Goal: Transaction & Acquisition: Purchase product/service

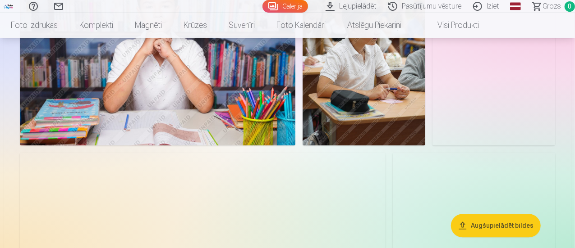
scroll to position [1036, 0]
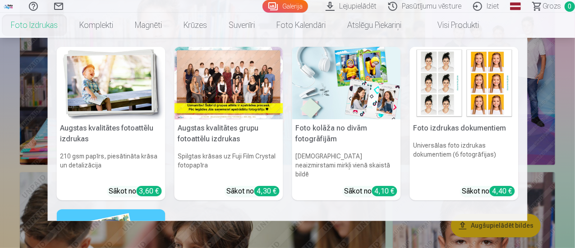
click at [63, 24] on link "Foto izdrukas" at bounding box center [34, 25] width 68 height 25
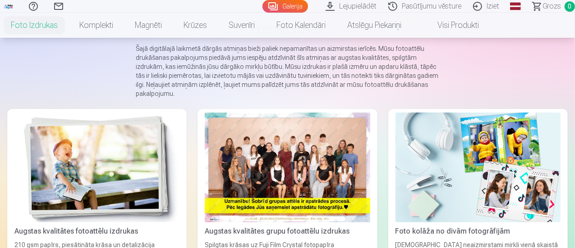
scroll to position [90, 0]
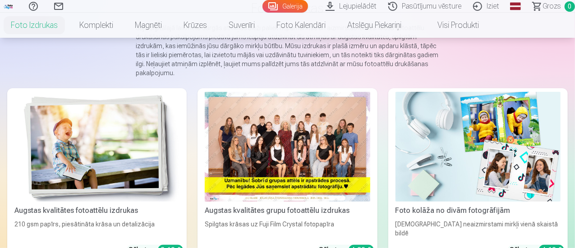
click at [217, 153] on div at bounding box center [287, 147] width 165 height 110
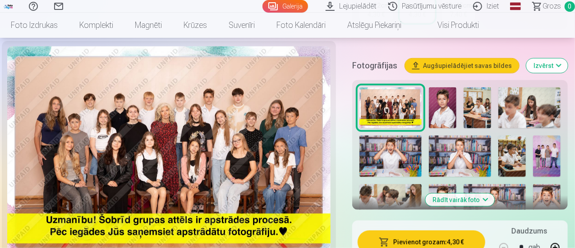
scroll to position [315, 0]
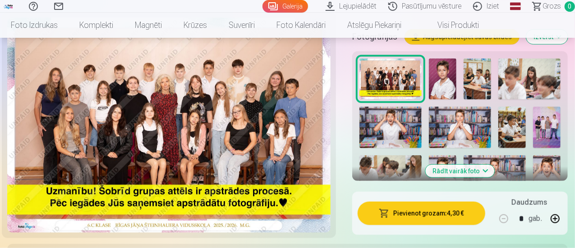
click at [403, 208] on button "Pievienot grozam : 4,30 €" at bounding box center [421, 213] width 128 height 23
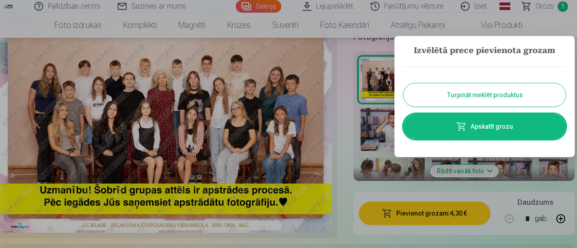
click at [459, 99] on button "Turpināt meklēt produktus" at bounding box center [484, 94] width 162 height 23
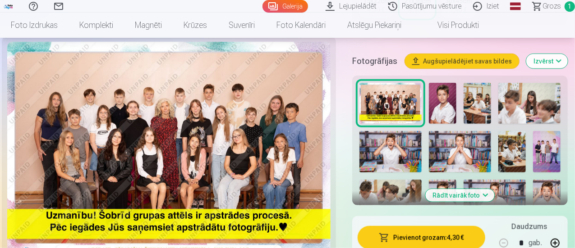
scroll to position [270, 0]
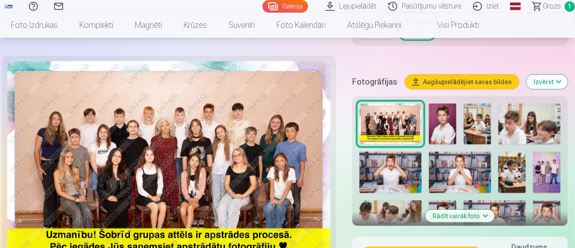
click at [453, 210] on button "Rādīt vairāk foto" at bounding box center [459, 216] width 69 height 13
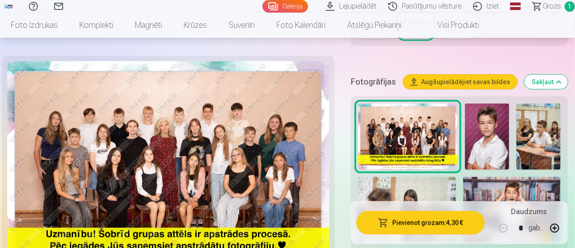
click at [497, 134] on img at bounding box center [487, 137] width 44 height 66
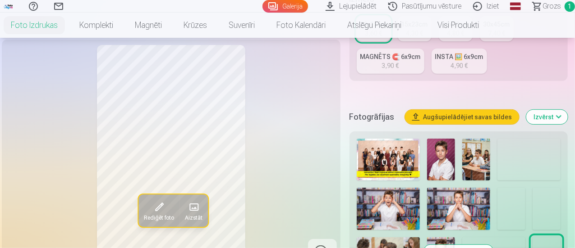
scroll to position [270, 0]
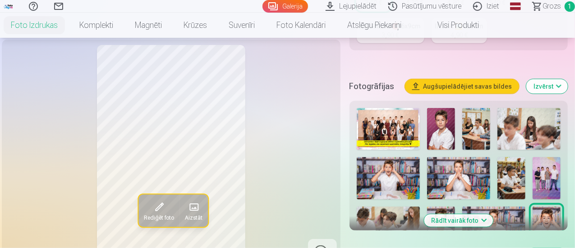
click at [449, 120] on img at bounding box center [441, 129] width 28 height 42
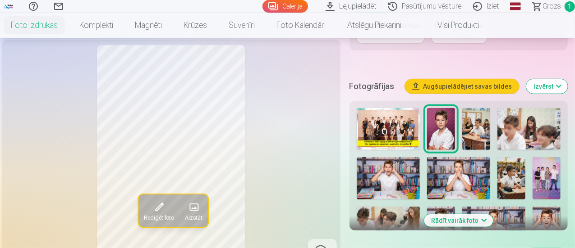
click at [480, 129] on img at bounding box center [476, 129] width 28 height 42
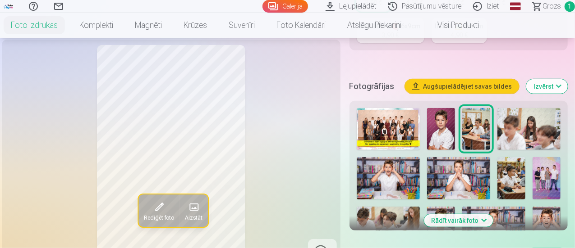
click at [515, 176] on img at bounding box center [511, 178] width 28 height 42
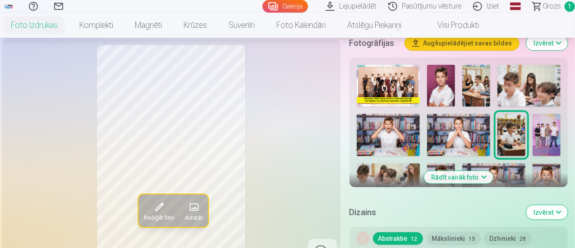
scroll to position [315, 0]
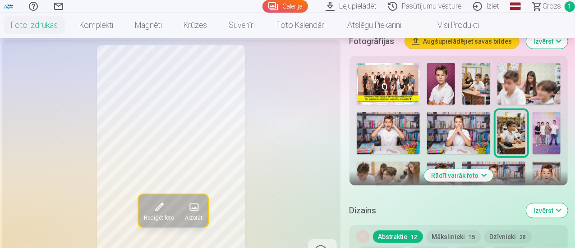
click at [550, 132] on img at bounding box center [546, 133] width 28 height 42
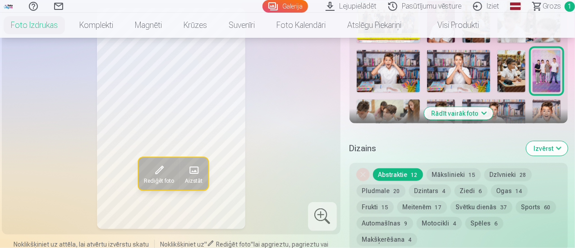
scroll to position [406, 0]
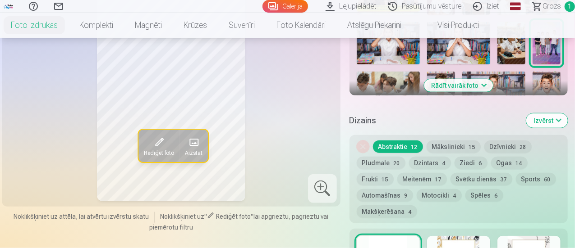
click at [467, 79] on button "Rādīt vairāk foto" at bounding box center [458, 85] width 69 height 13
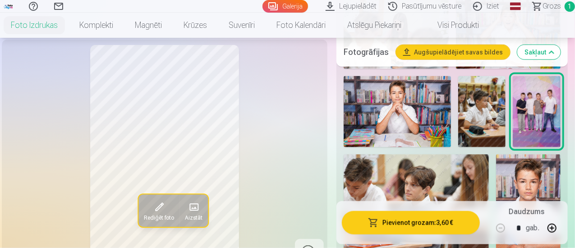
scroll to position [496, 0]
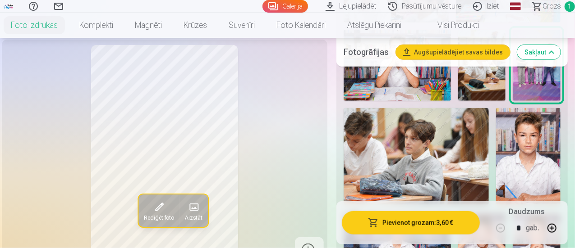
click at [547, 151] on img at bounding box center [528, 156] width 64 height 97
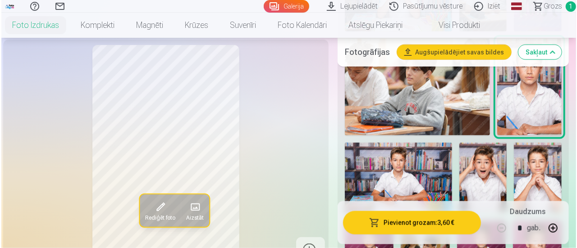
scroll to position [586, 0]
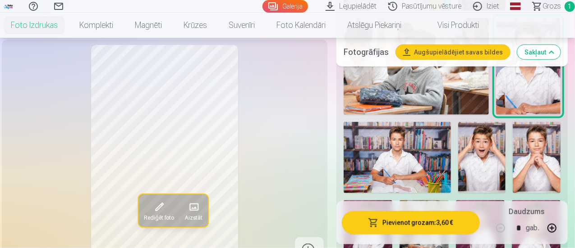
click at [444, 225] on button "Pievienot grozam : 3,60 €" at bounding box center [411, 222] width 138 height 23
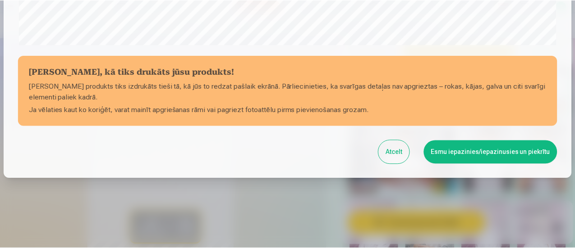
scroll to position [393, 0]
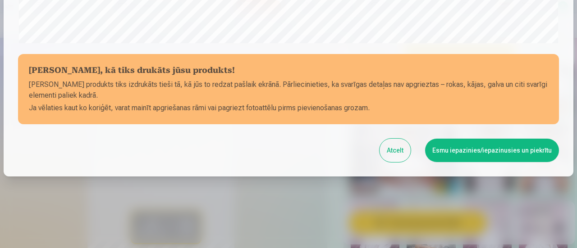
click at [495, 147] on button "Esmu iepazinies/iepazinusies un piekrītu" at bounding box center [492, 150] width 134 height 23
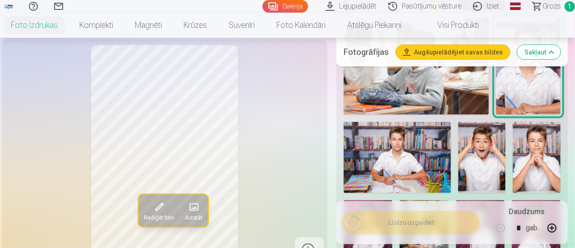
scroll to position [392, 0]
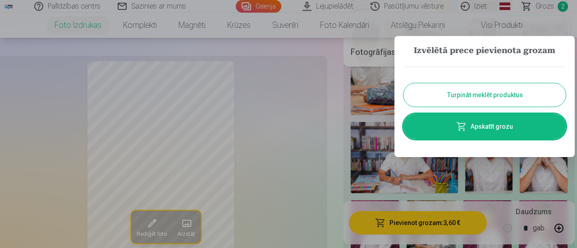
click at [494, 94] on button "Turpināt meklēt produktus" at bounding box center [484, 94] width 162 height 23
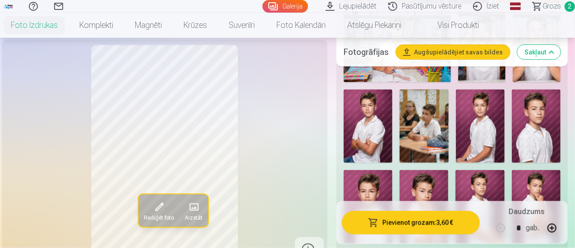
scroll to position [676, 0]
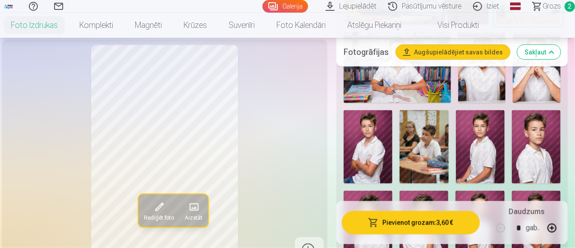
click at [372, 134] on img at bounding box center [367, 146] width 49 height 73
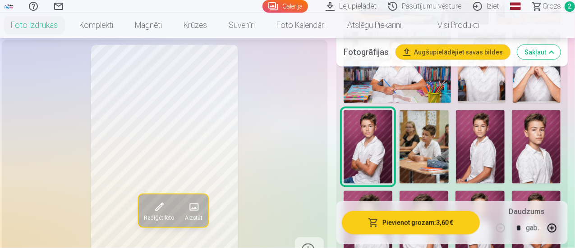
click at [416, 224] on button "Pievienot grozam : 3,60 €" at bounding box center [411, 222] width 138 height 23
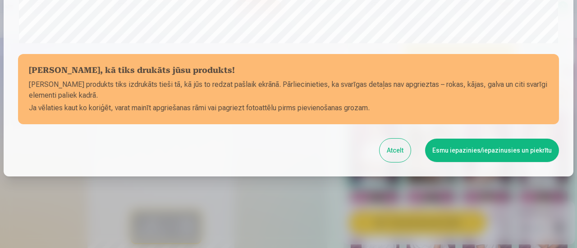
click at [494, 146] on button "Esmu iepazinies/iepazinusies un piekrītu" at bounding box center [492, 150] width 134 height 23
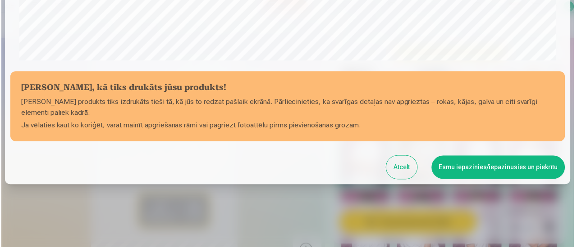
scroll to position [392, 0]
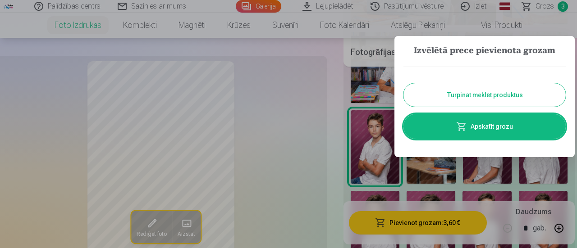
click at [482, 91] on button "Turpināt meklēt produktus" at bounding box center [484, 94] width 162 height 23
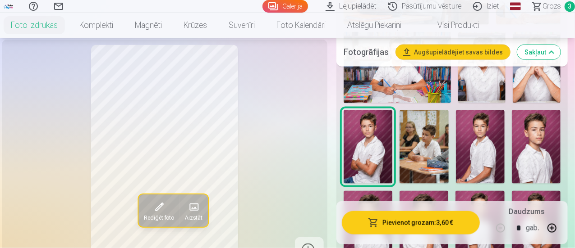
click at [439, 141] on img at bounding box center [423, 146] width 49 height 73
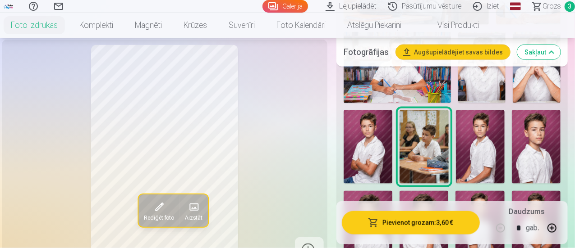
click at [543, 141] on img at bounding box center [535, 146] width 49 height 73
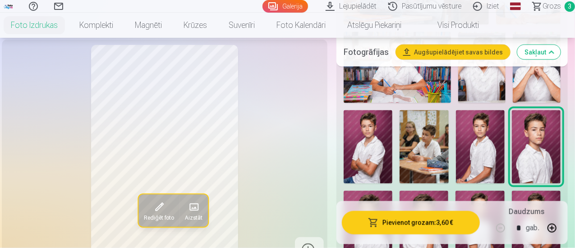
click at [440, 223] on button "Pievienot grozam : 3,60 €" at bounding box center [411, 222] width 138 height 23
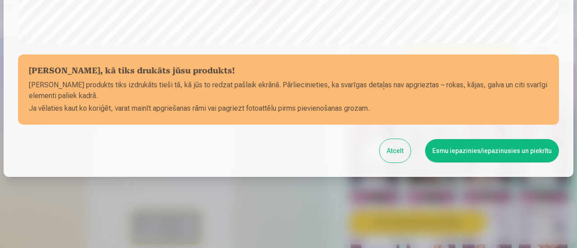
scroll to position [393, 0]
click at [465, 151] on button "Esmu iepazinies/iepazinusies un piekrītu" at bounding box center [492, 150] width 134 height 23
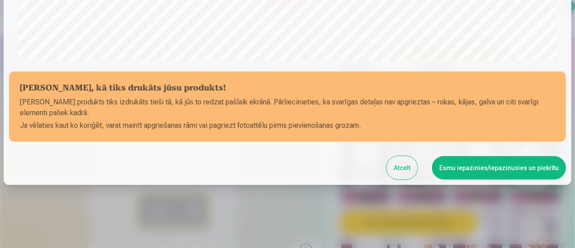
scroll to position [392, 0]
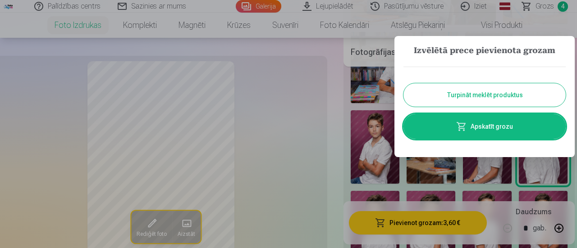
click at [482, 98] on button "Turpināt meklēt produktus" at bounding box center [484, 94] width 162 height 23
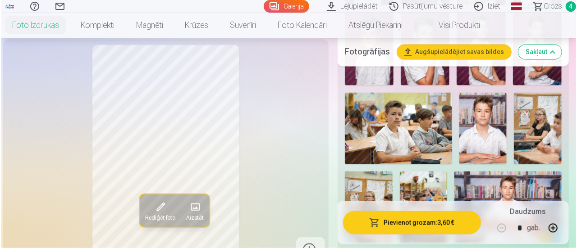
scroll to position [856, 0]
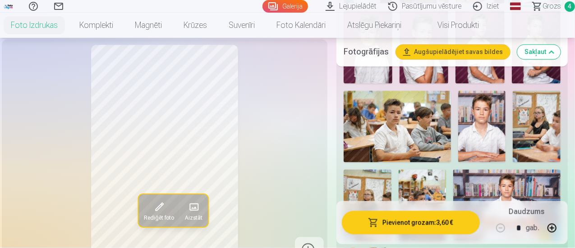
click at [436, 113] on img at bounding box center [396, 126] width 107 height 71
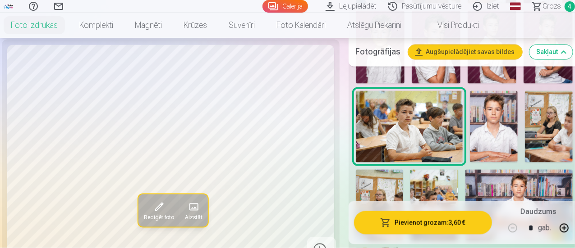
click at [428, 224] on button "Pievienot grozam : 3,60 €" at bounding box center [423, 222] width 138 height 23
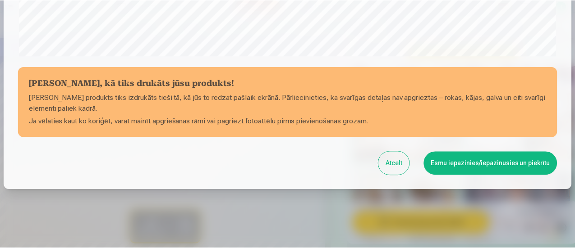
scroll to position [393, 0]
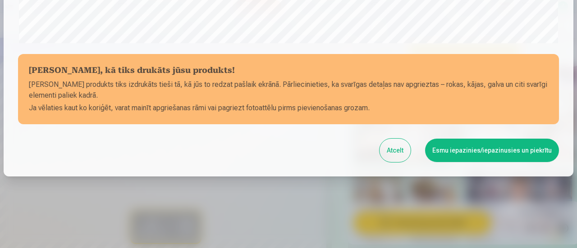
click at [460, 148] on button "Esmu iepazinies/iepazinusies un piekrītu" at bounding box center [492, 150] width 134 height 23
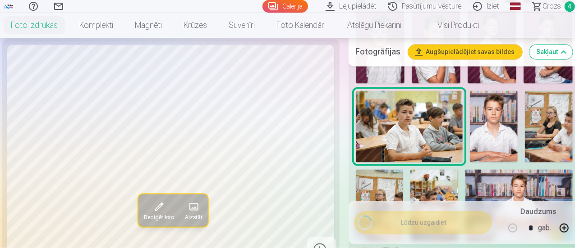
scroll to position [392, 0]
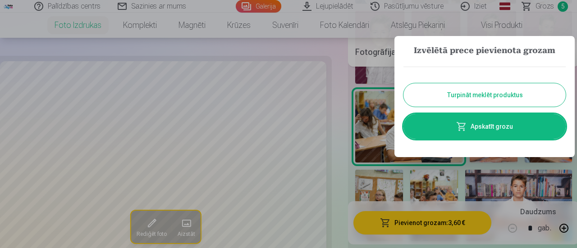
click at [480, 94] on button "Turpināt meklēt produktus" at bounding box center [484, 94] width 162 height 23
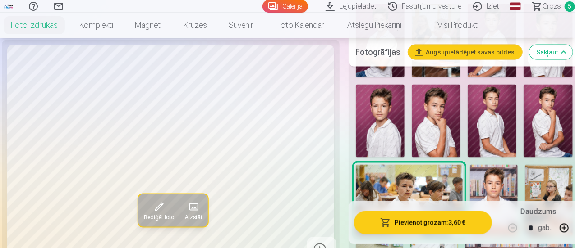
scroll to position [811, 0]
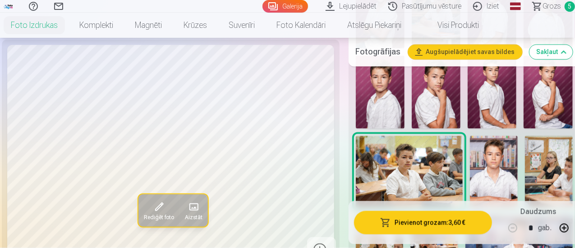
click at [543, 6] on span "Grozs" at bounding box center [551, 6] width 18 height 11
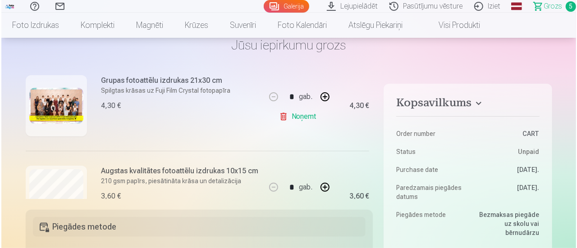
scroll to position [45, 0]
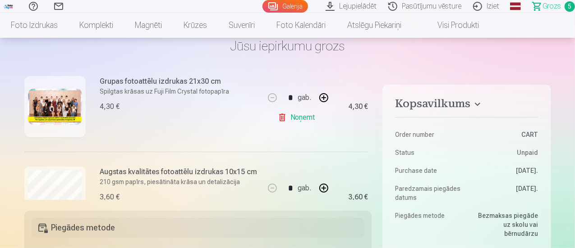
click at [55, 104] on img at bounding box center [55, 107] width 54 height 36
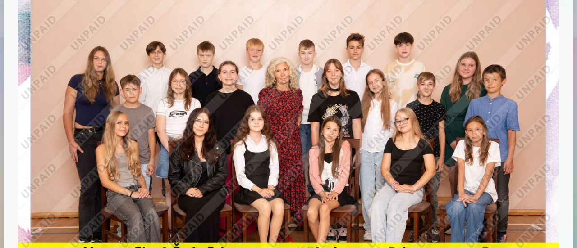
scroll to position [0, 0]
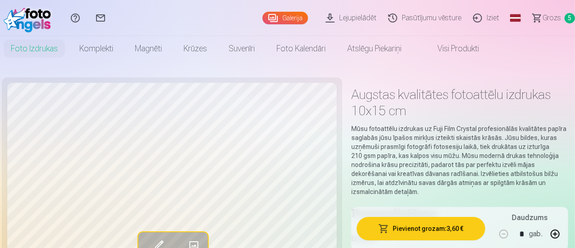
click at [550, 14] on span "Grozs" at bounding box center [551, 18] width 18 height 11
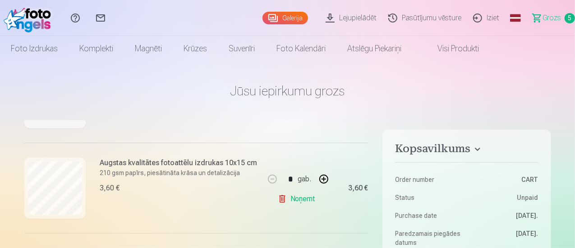
scroll to position [180, 0]
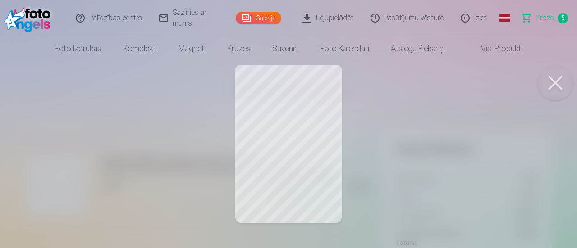
click at [560, 76] on button at bounding box center [555, 83] width 36 height 36
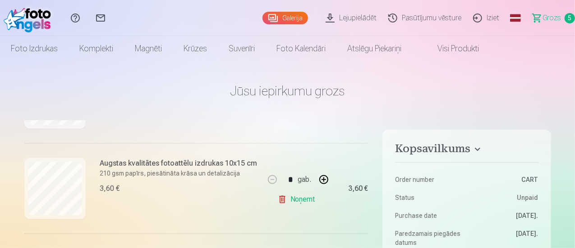
scroll to position [270, 0]
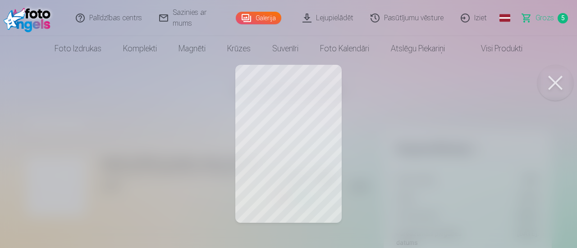
click at [313, 151] on div at bounding box center [288, 124] width 577 height 248
click at [558, 78] on button at bounding box center [555, 83] width 36 height 36
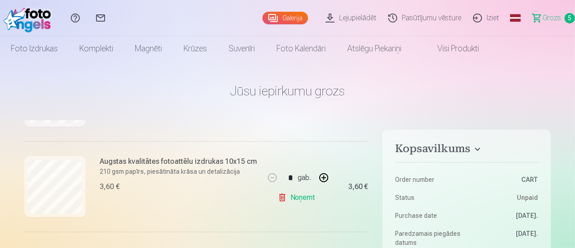
click at [297, 196] on link "Noņemt" at bounding box center [298, 198] width 41 height 18
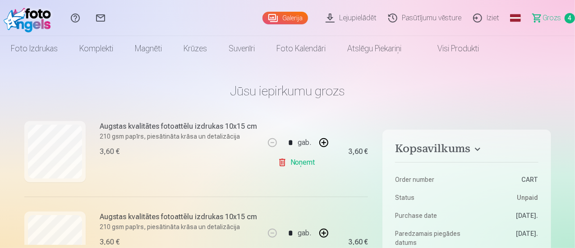
scroll to position [304, 0]
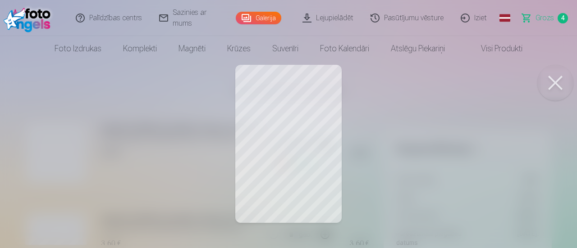
click at [558, 77] on button at bounding box center [555, 83] width 36 height 36
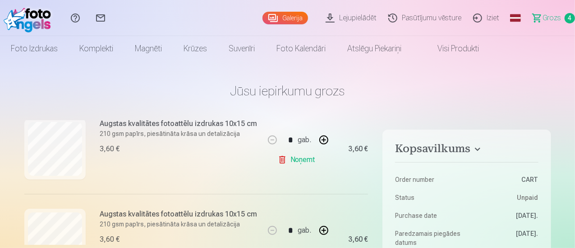
scroll to position [214, 0]
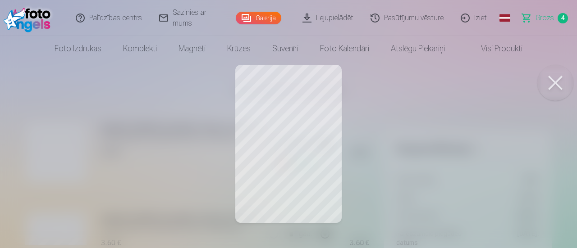
click at [556, 81] on button at bounding box center [555, 83] width 36 height 36
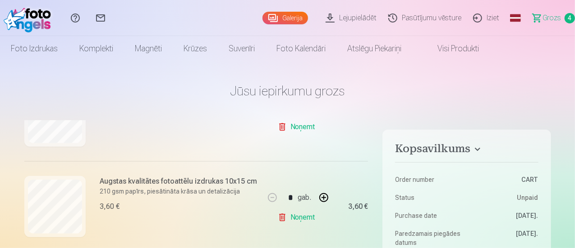
scroll to position [259, 0]
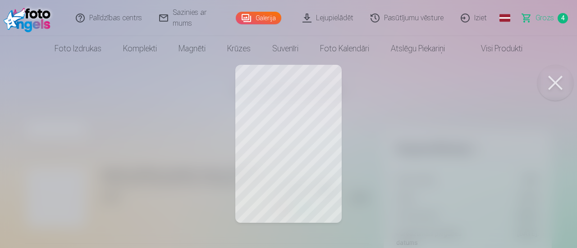
click at [556, 89] on button at bounding box center [555, 83] width 36 height 36
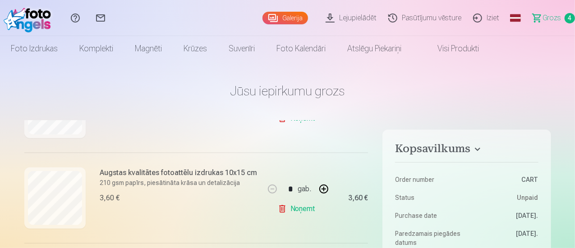
click at [297, 211] on link "Noņemt" at bounding box center [298, 209] width 41 height 18
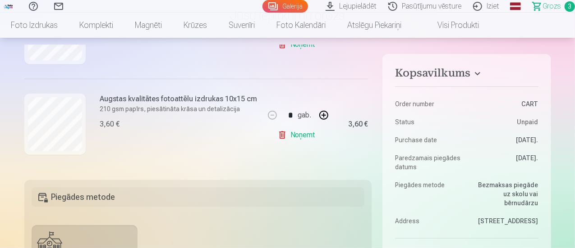
scroll to position [90, 0]
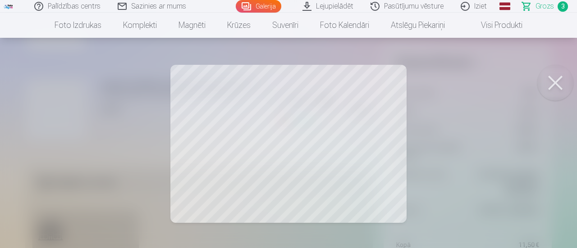
click at [566, 74] on button at bounding box center [555, 83] width 36 height 36
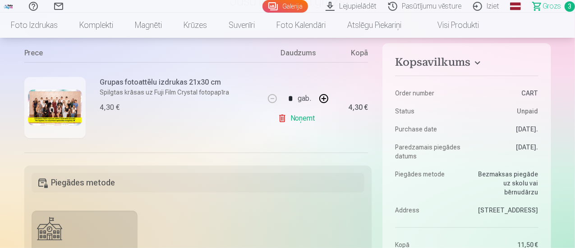
scroll to position [33, 0]
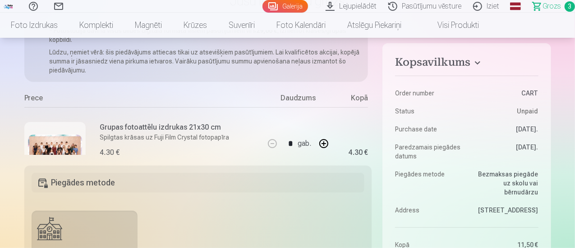
click at [262, 4] on link "Galerija" at bounding box center [285, 6] width 46 height 13
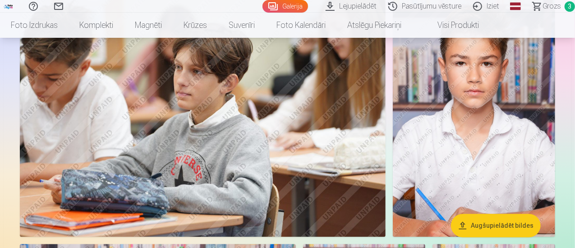
scroll to position [1217, 0]
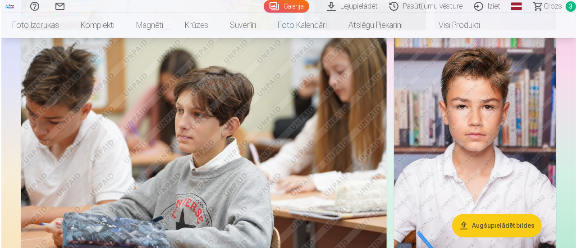
scroll to position [1175, 0]
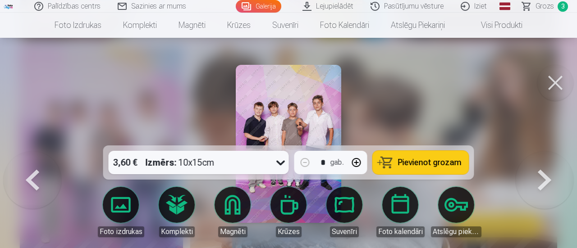
click at [554, 85] on button at bounding box center [555, 83] width 36 height 36
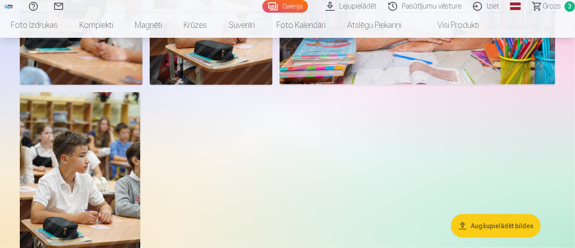
scroll to position [2298, 0]
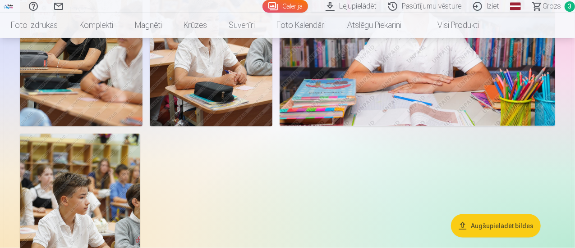
click at [542, 1] on span "Grozs" at bounding box center [551, 6] width 18 height 11
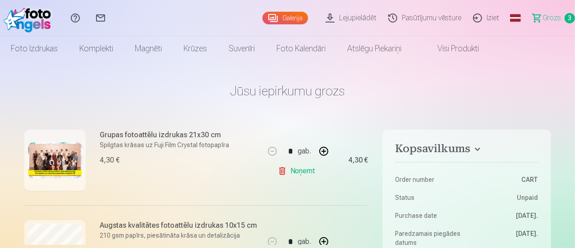
scroll to position [169, 0]
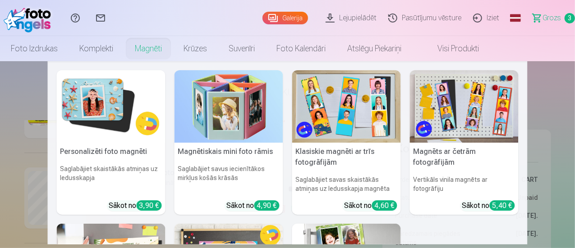
click at [173, 50] on link "Magnēti" at bounding box center [148, 48] width 49 height 25
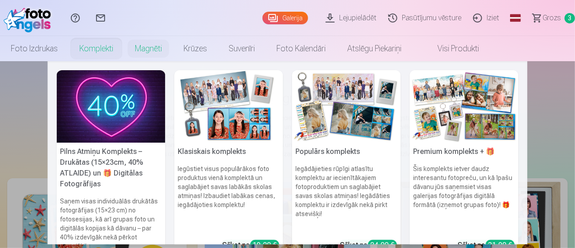
click at [124, 52] on link "Komplekti" at bounding box center [95, 48] width 55 height 25
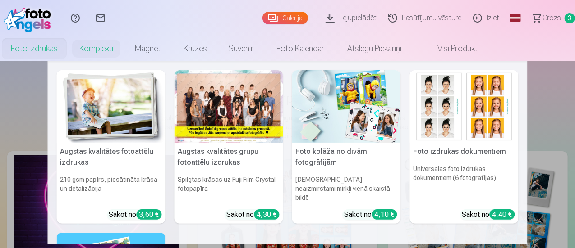
click at [68, 46] on link "Foto izdrukas" at bounding box center [34, 48] width 68 height 25
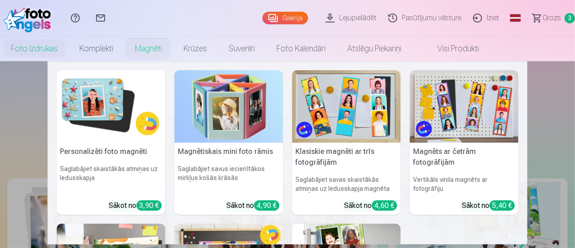
click at [173, 46] on link "Magnēti" at bounding box center [148, 48] width 49 height 25
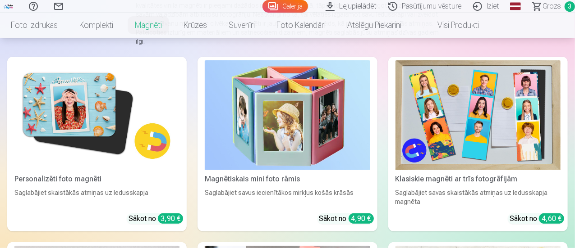
scroll to position [135, 0]
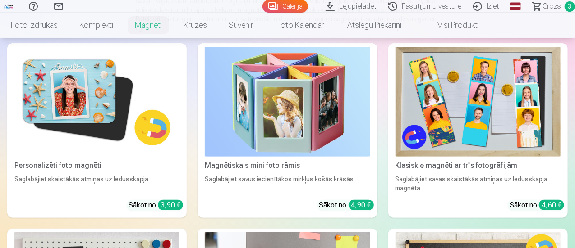
click at [70, 93] on img at bounding box center [96, 102] width 165 height 110
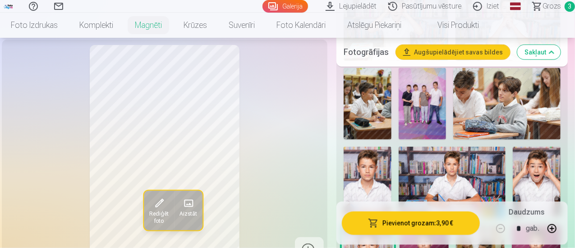
scroll to position [451, 0]
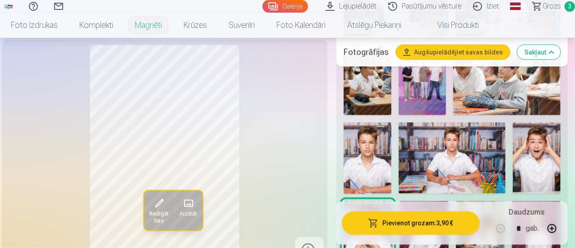
click at [379, 150] on img at bounding box center [367, 158] width 48 height 71
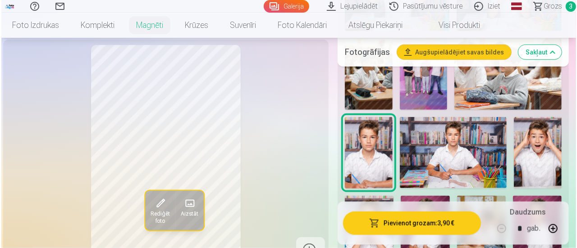
scroll to position [496, 0]
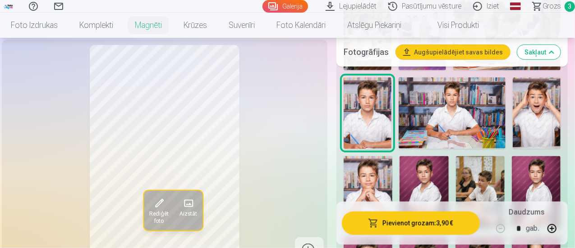
click at [416, 221] on button "Pievienot grozam : 3,90 €" at bounding box center [411, 222] width 138 height 23
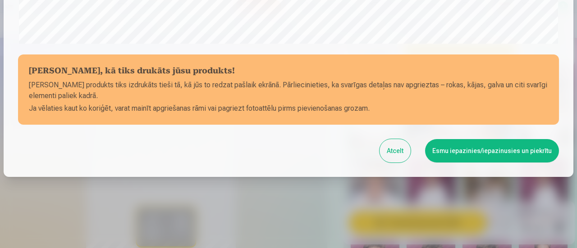
scroll to position [393, 0]
click at [461, 157] on button "Esmu iepazinies/iepazinusies un piekrītu" at bounding box center [492, 150] width 134 height 23
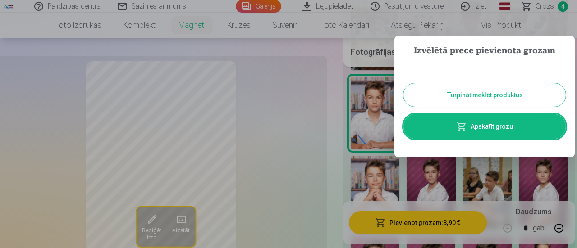
click at [470, 91] on button "Turpināt meklēt produktus" at bounding box center [484, 94] width 162 height 23
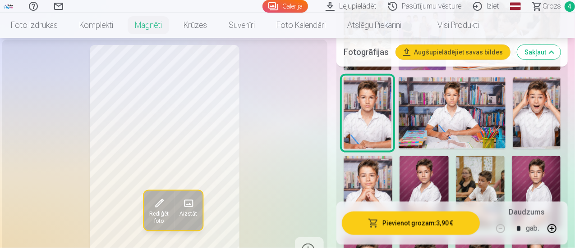
click at [542, 8] on span "Grozs" at bounding box center [551, 6] width 18 height 11
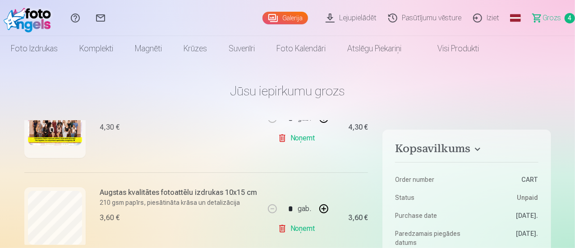
scroll to position [169, 0]
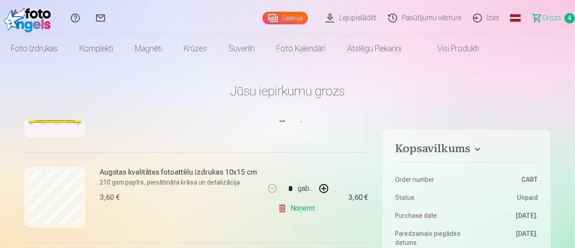
click at [294, 208] on link "Noņemt" at bounding box center [298, 209] width 41 height 18
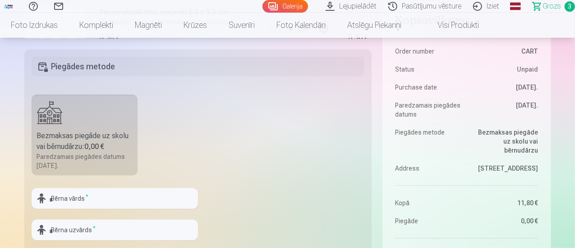
scroll to position [225, 0]
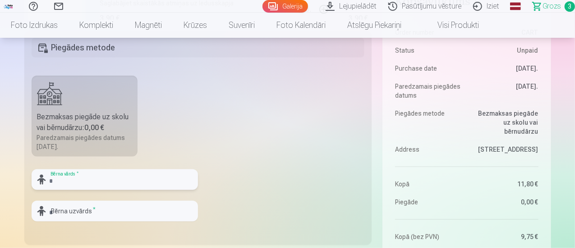
click at [79, 180] on input "text" at bounding box center [115, 179] width 166 height 21
type input "*******"
click at [55, 215] on input "text" at bounding box center [115, 211] width 166 height 21
type input "*******"
click at [291, 185] on fieldset "Piegādes metode Bezmaksas piegāde uz skolu vai bērnudārzu : 0,00 € Paredzamais …" at bounding box center [197, 138] width 347 height 214
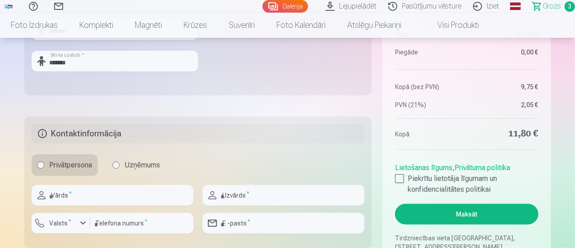
scroll to position [406, 0]
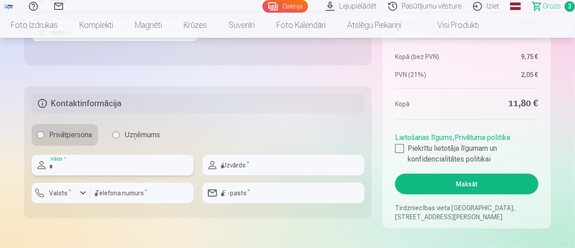
click at [66, 168] on input "text" at bounding box center [113, 165] width 162 height 21
type input "*****"
type input "**********"
type input "********"
click at [85, 195] on div "button" at bounding box center [83, 193] width 11 height 11
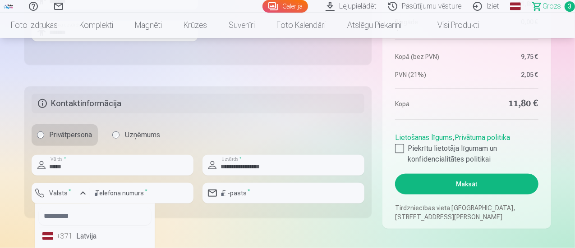
click at [73, 239] on div "+371" at bounding box center [66, 236] width 18 height 11
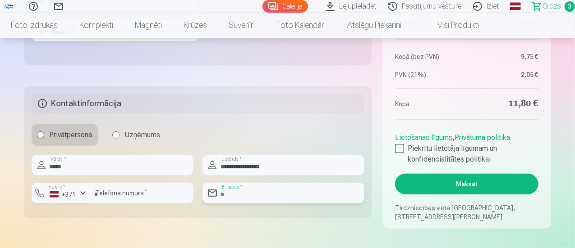
click at [258, 190] on input "email" at bounding box center [283, 193] width 162 height 21
type input "**********"
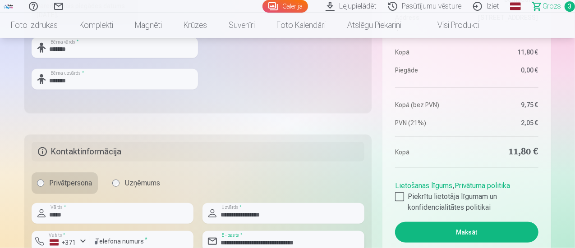
scroll to position [360, 0]
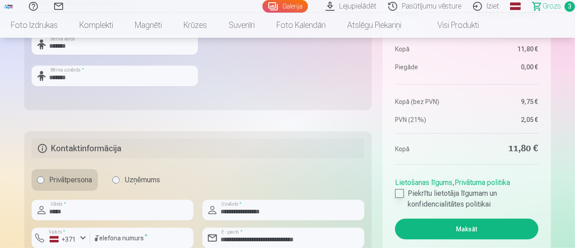
click at [397, 194] on div at bounding box center [399, 193] width 9 height 9
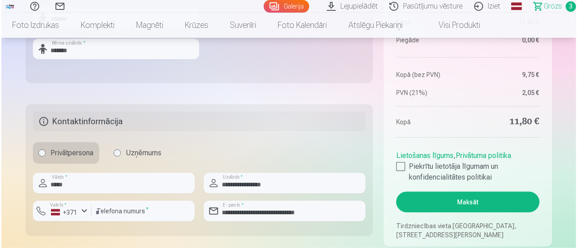
scroll to position [496, 0]
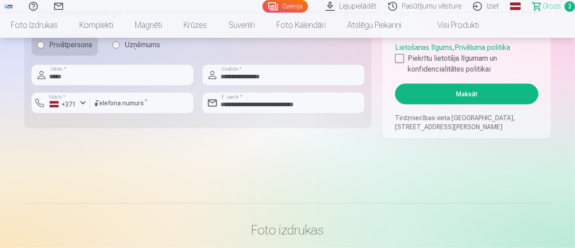
click at [471, 96] on button "Maksāt" at bounding box center [466, 94] width 143 height 21
